Goal: Task Accomplishment & Management: Use online tool/utility

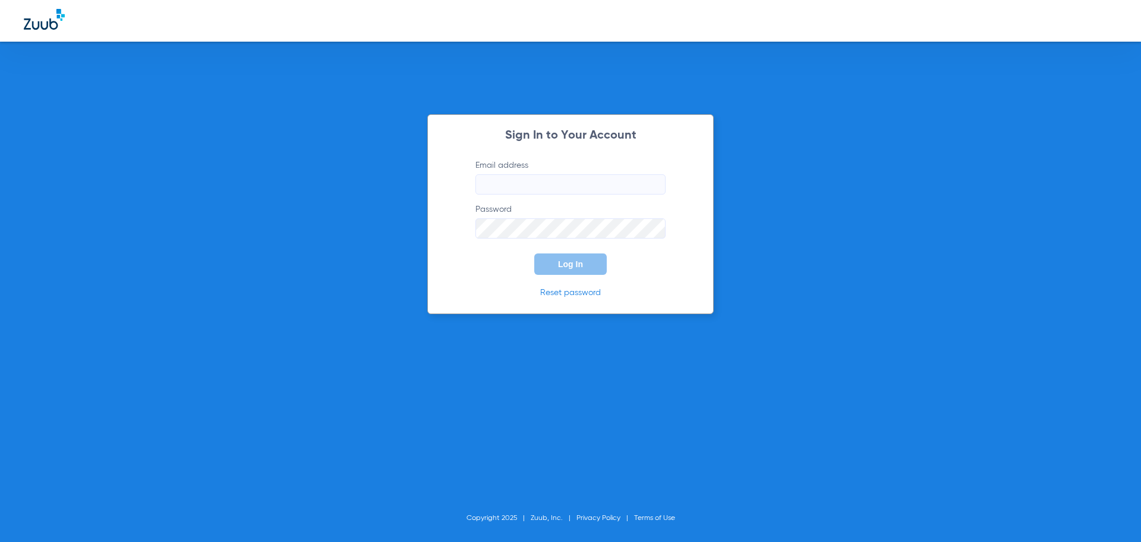
type input "[EMAIL_ADDRESS][DOMAIN_NAME]"
click at [401, 325] on div "Sign In to Your Account Email address [EMAIL_ADDRESS][DOMAIN_NAME] Password Log…" at bounding box center [570, 271] width 1141 height 542
click at [575, 269] on button "Log In" at bounding box center [570, 263] width 73 height 21
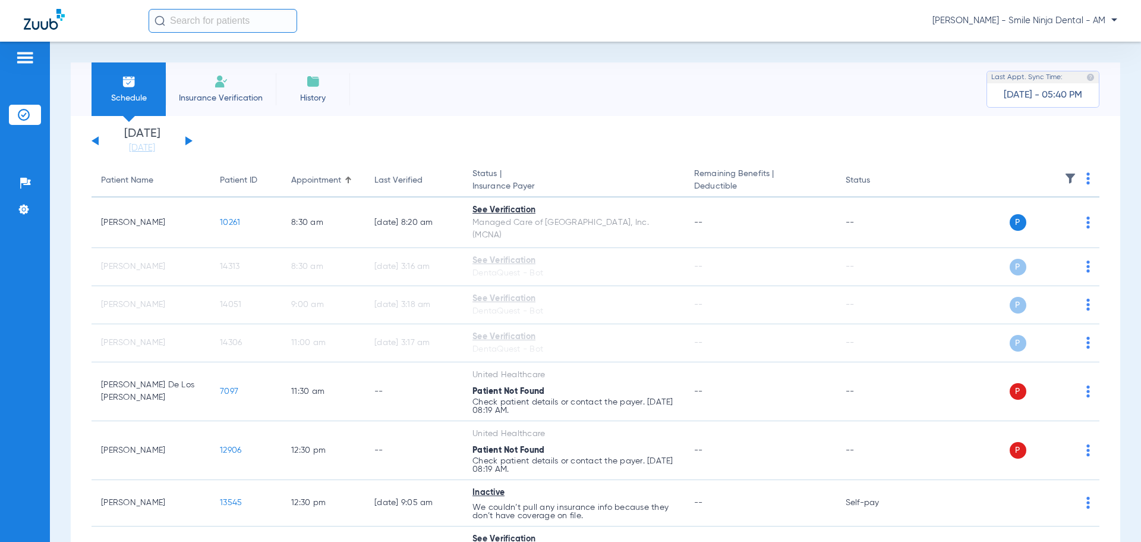
click at [1077, 183] on th at bounding box center [1009, 180] width 184 height 33
click at [1087, 176] on img at bounding box center [1089, 178] width 4 height 12
click at [1044, 220] on button "Verify All" at bounding box center [1035, 225] width 90 height 24
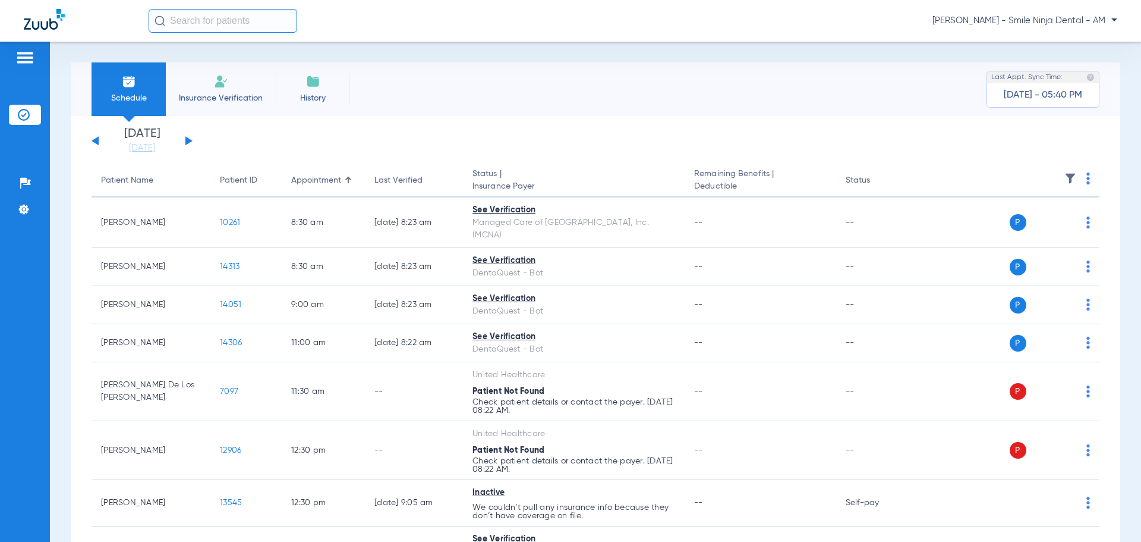
drag, startPoint x: 186, startPoint y: 144, endPoint x: 180, endPoint y: 146, distance: 7.0
click at [186, 144] on button at bounding box center [188, 140] width 7 height 9
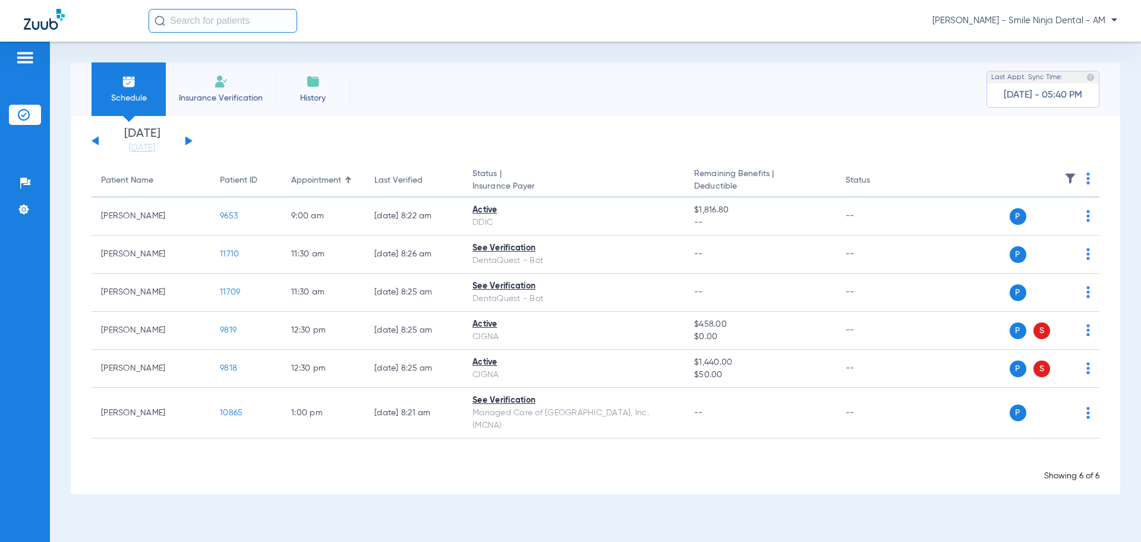
click at [96, 146] on div "[DATE] [DATE] [DATE] [DATE] [DATE] [DATE] [DATE] [DATE] [DATE] [DATE] [DATE] [D…" at bounding box center [142, 141] width 101 height 26
click at [95, 144] on div "[DATE] [DATE] [DATE] [DATE] [DATE] [DATE] [DATE] [DATE] [DATE] [DATE] [DATE] [D…" at bounding box center [142, 141] width 101 height 26
click at [98, 144] on button at bounding box center [95, 140] width 7 height 9
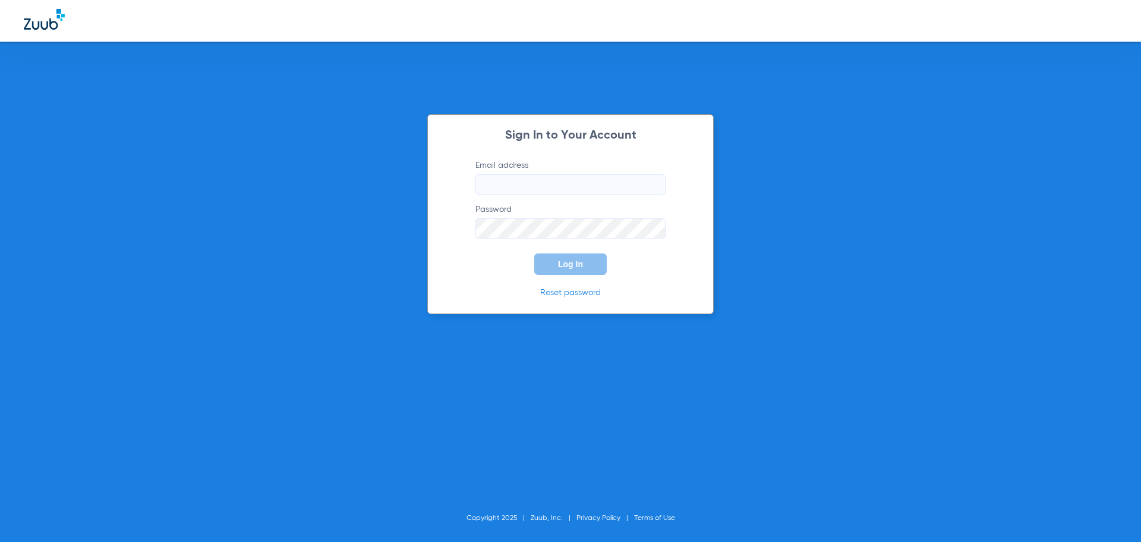
type input "[EMAIL_ADDRESS][DOMAIN_NAME]"
